Goal: Information Seeking & Learning: Learn about a topic

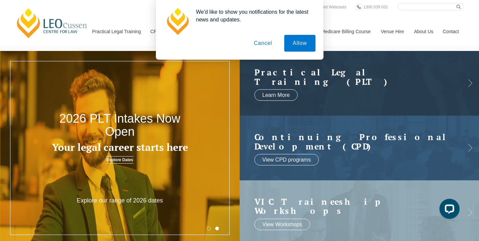
click at [259, 44] on button "Cancel" at bounding box center [262, 43] width 35 height 17
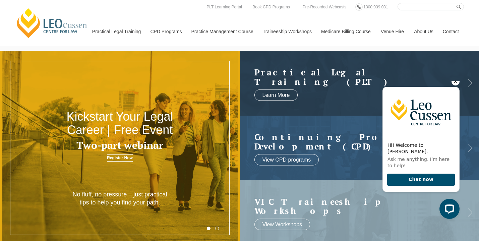
click at [457, 83] on icon "Hide greeting" at bounding box center [456, 82] width 4 height 4
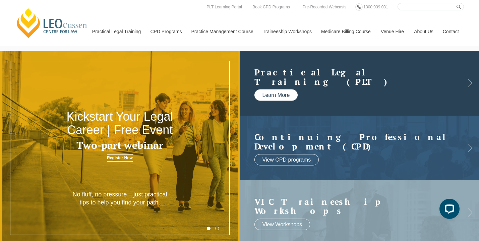
click at [278, 94] on link "Learn More" at bounding box center [277, 95] width 44 height 11
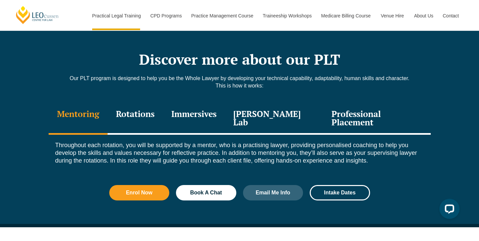
scroll to position [905, 0]
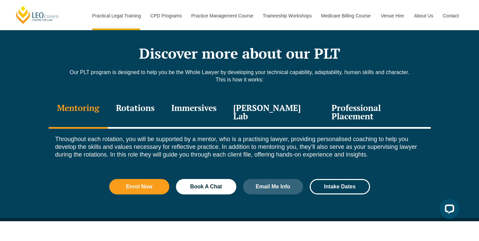
click at [142, 97] on div "Rotations" at bounding box center [135, 113] width 55 height 32
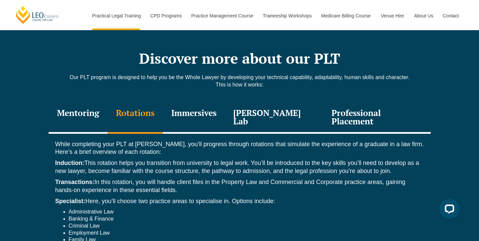
scroll to position [899, 0]
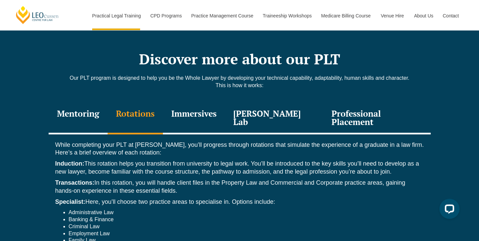
click at [193, 103] on div "Immersives" at bounding box center [194, 119] width 62 height 32
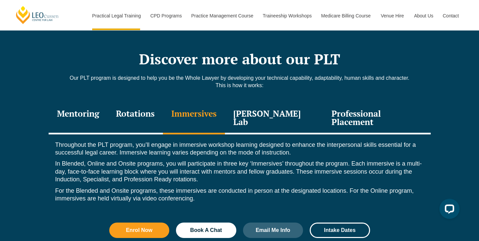
click at [261, 104] on div "[PERSON_NAME] Lab" at bounding box center [274, 119] width 99 height 32
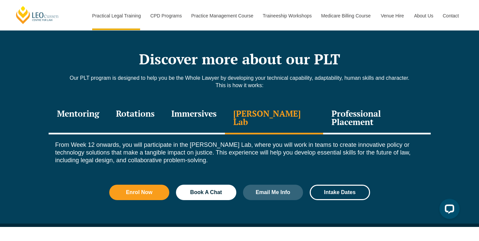
click at [339, 103] on div "Professional Placement" at bounding box center [376, 119] width 107 height 32
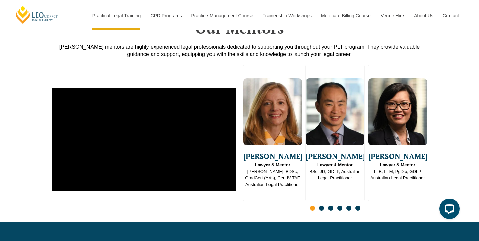
scroll to position [1722, 0]
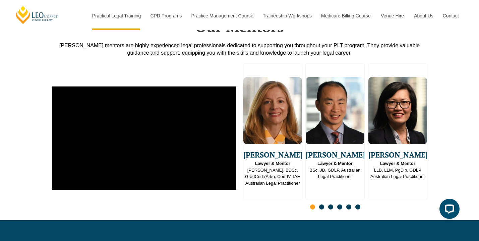
click at [322, 205] on span "Go to slide 2" at bounding box center [321, 207] width 5 height 5
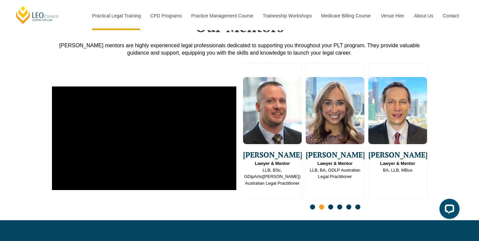
click at [332, 205] on span "Go to slide 3" at bounding box center [330, 207] width 5 height 5
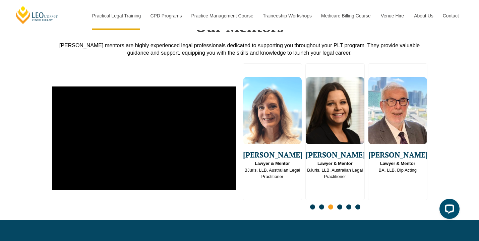
click at [338, 205] on span "Go to slide 4" at bounding box center [339, 207] width 5 height 5
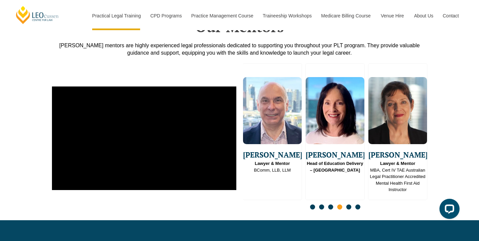
click at [349, 205] on span "Go to slide 5" at bounding box center [348, 207] width 5 height 5
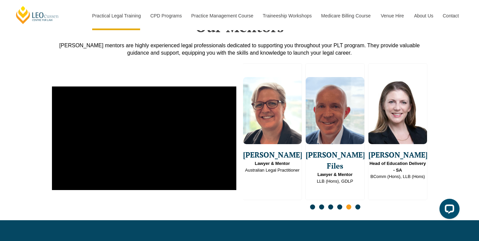
click at [358, 205] on span "Go to slide 6" at bounding box center [357, 207] width 5 height 5
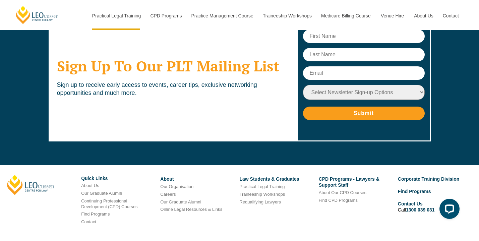
scroll to position [3411, 0]
